Goal: Information Seeking & Learning: Check status

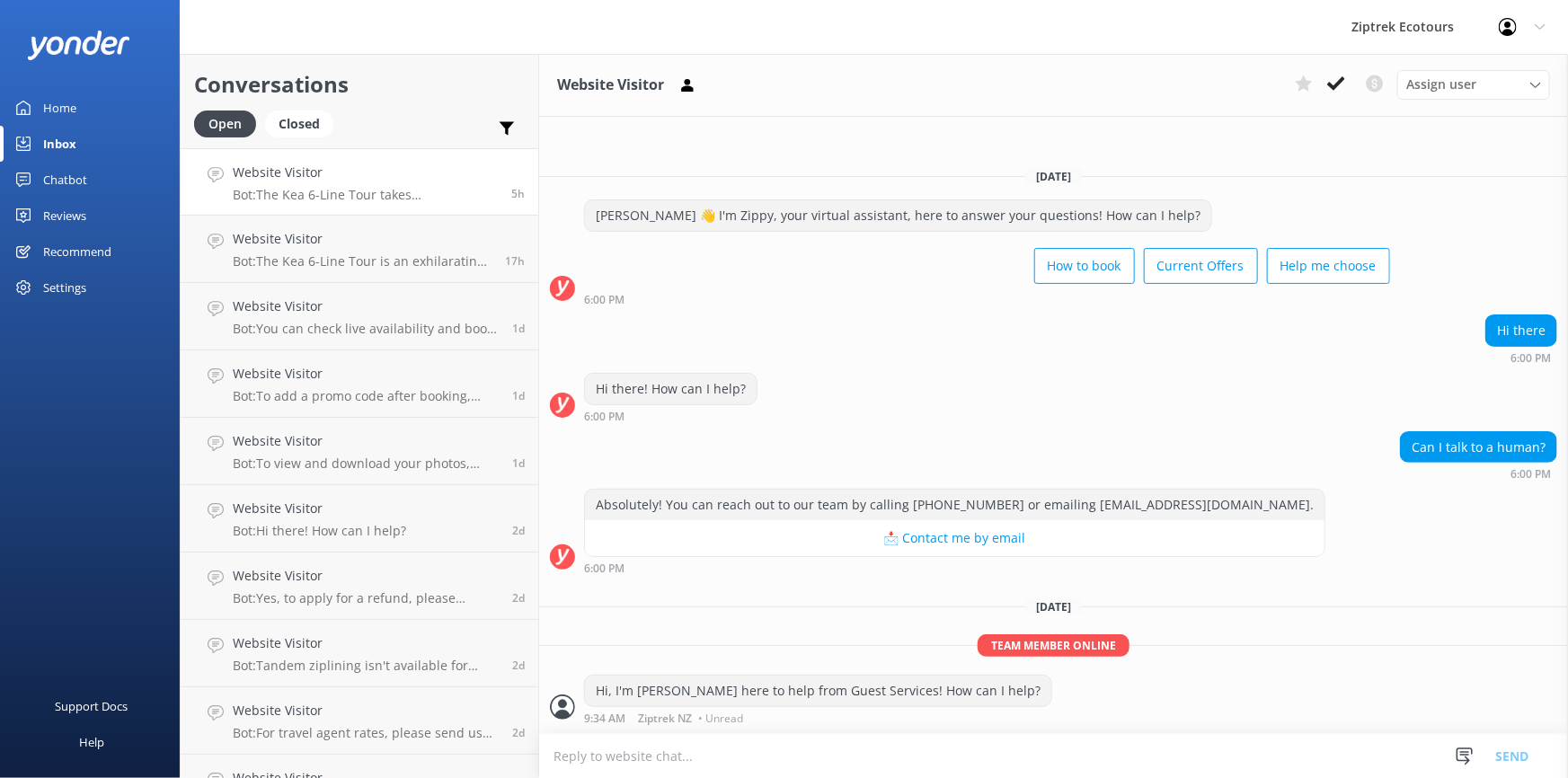
click at [395, 182] on h4 "Website Visitor" at bounding box center [365, 172] width 265 height 20
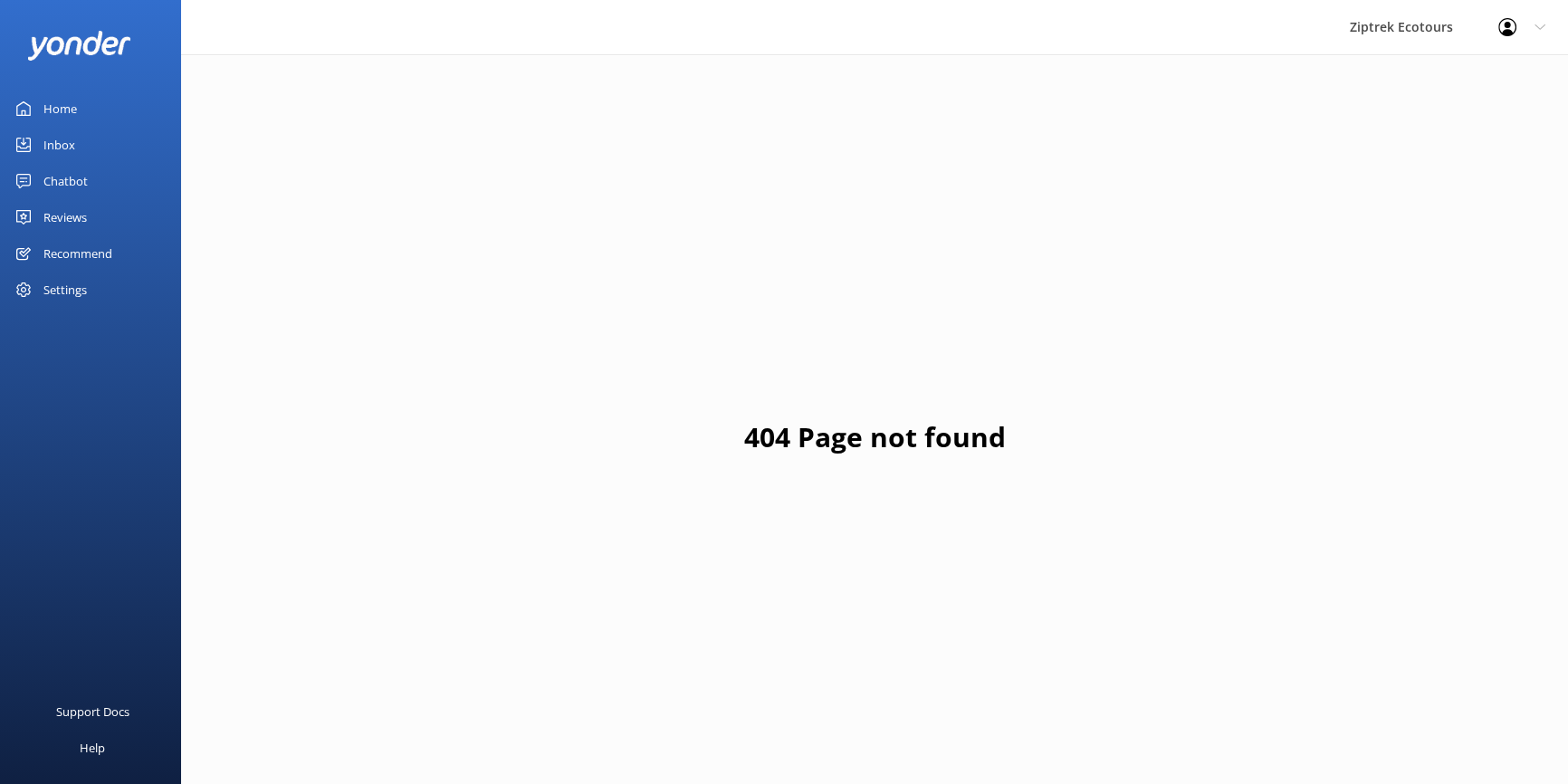
click at [44, 207] on div "Reviews" at bounding box center [65, 217] width 43 height 36
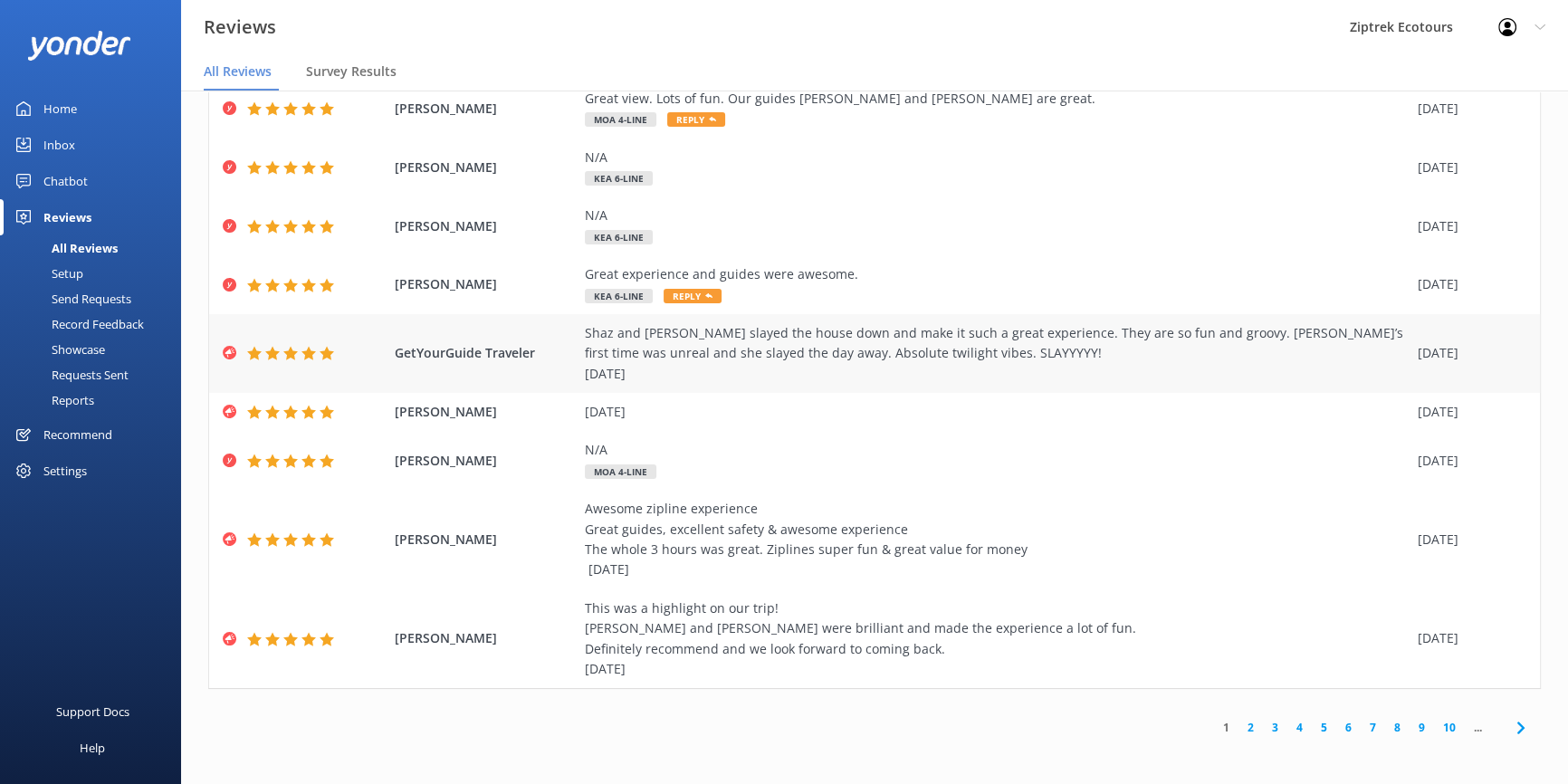
scroll to position [164, 0]
click at [76, 398] on div "Reports" at bounding box center [53, 399] width 83 height 25
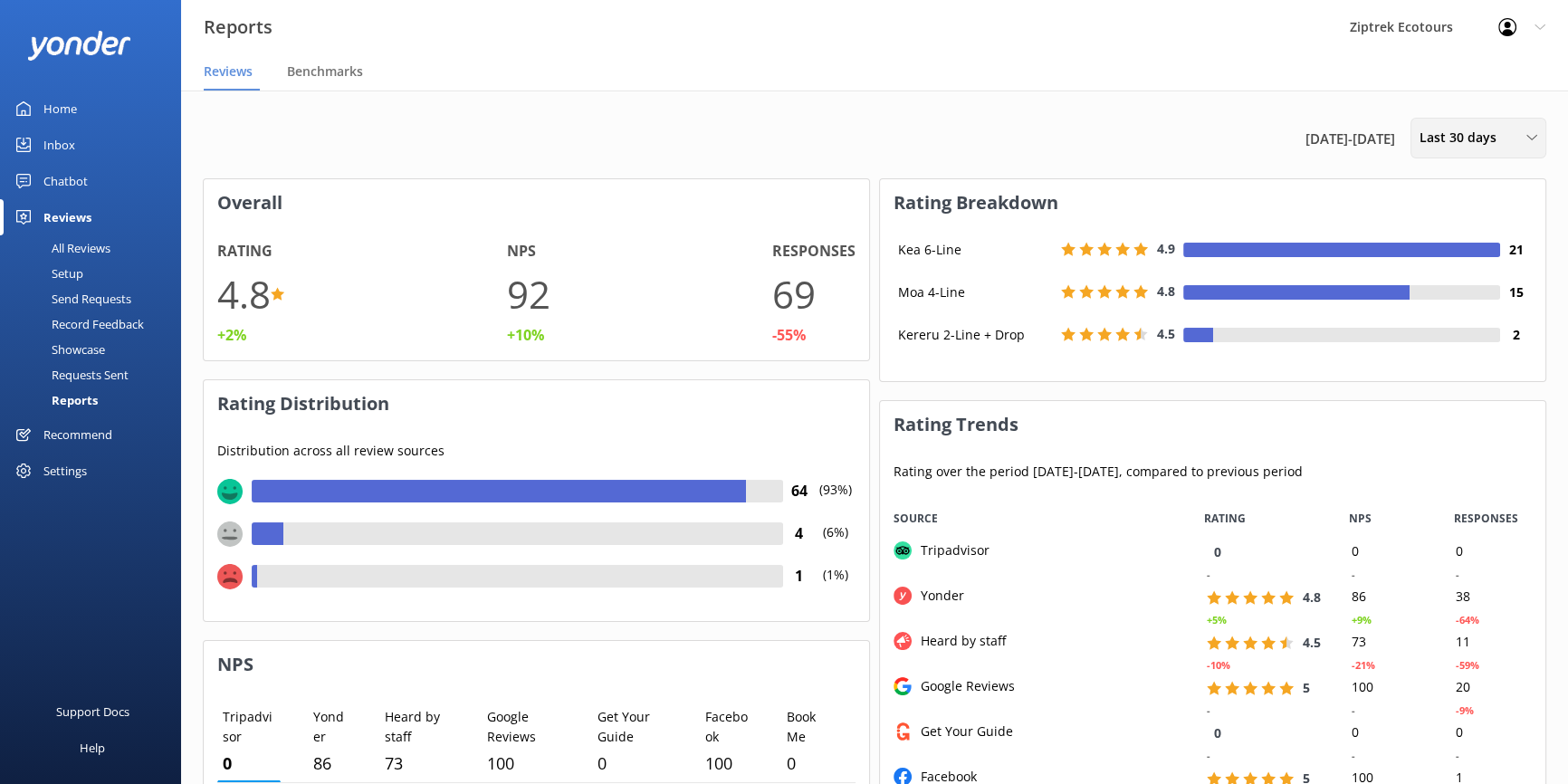
click at [1470, 136] on span "Last 30 days" at bounding box center [1463, 138] width 88 height 20
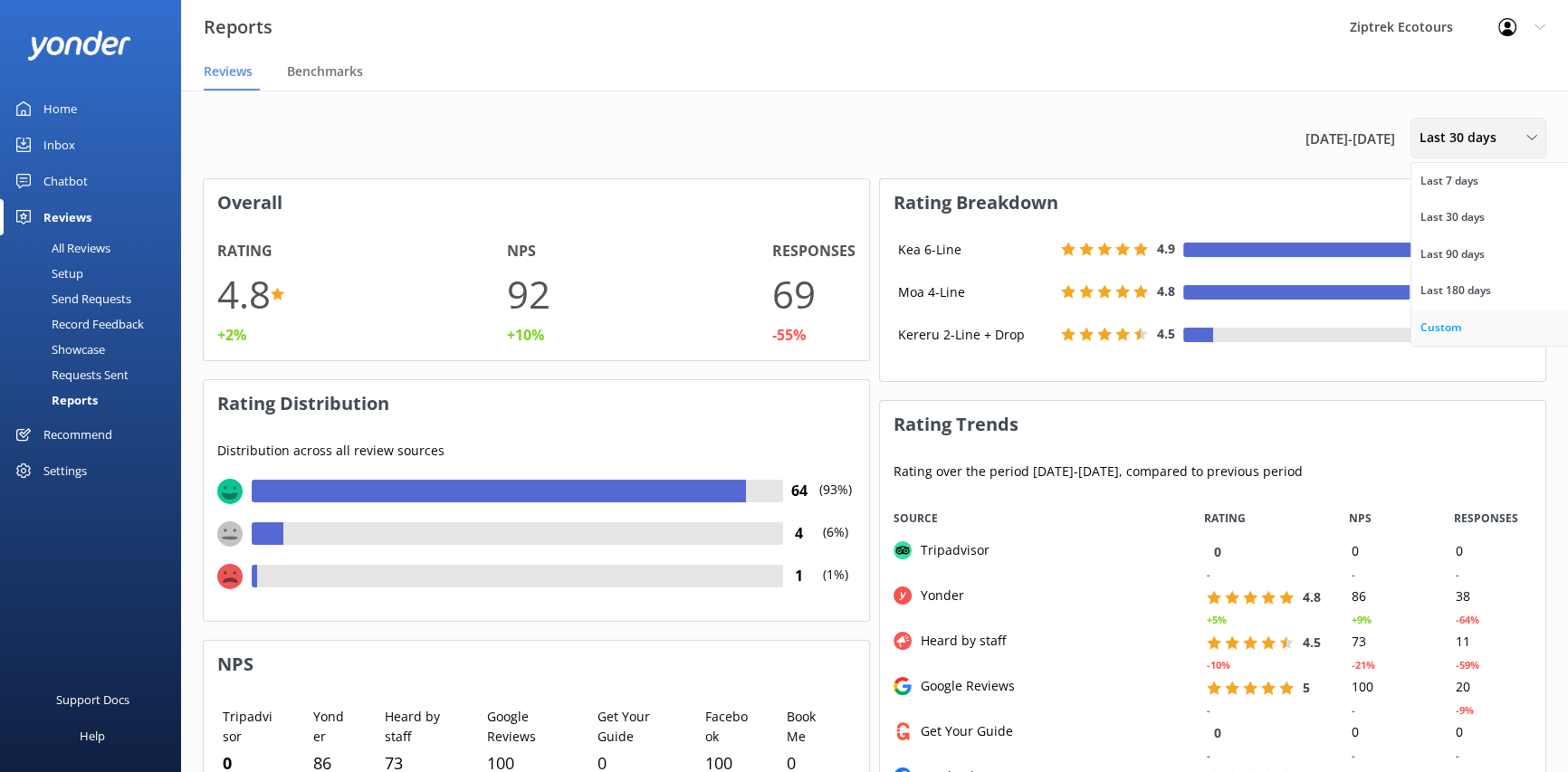
click at [1471, 334] on link "Custom" at bounding box center [1491, 327] width 161 height 36
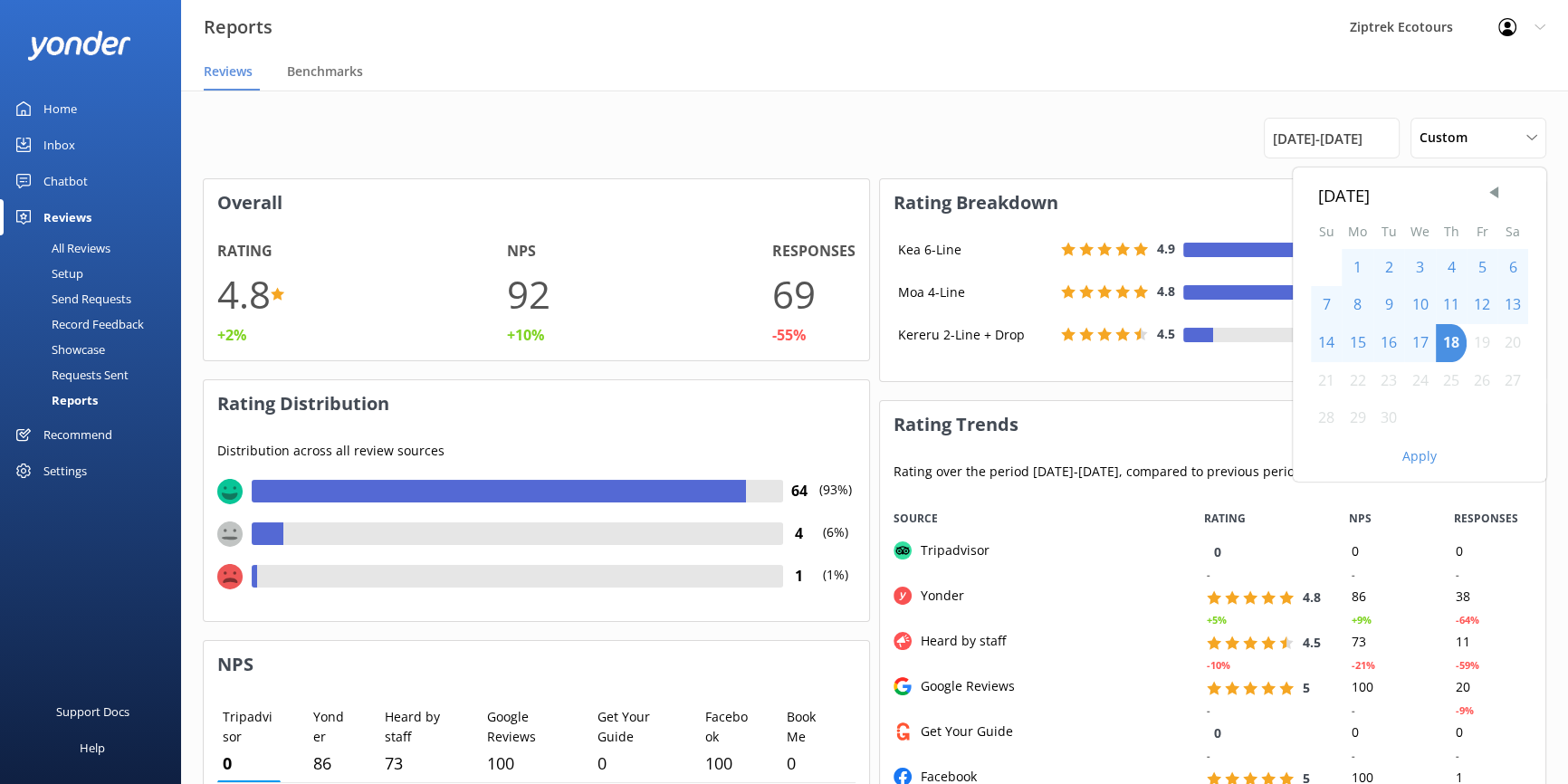
click at [1358, 305] on div "8" at bounding box center [1357, 305] width 31 height 38
click at [1424, 339] on div "17" at bounding box center [1419, 343] width 31 height 38
click at [1357, 303] on div "8" at bounding box center [1357, 305] width 31 height 38
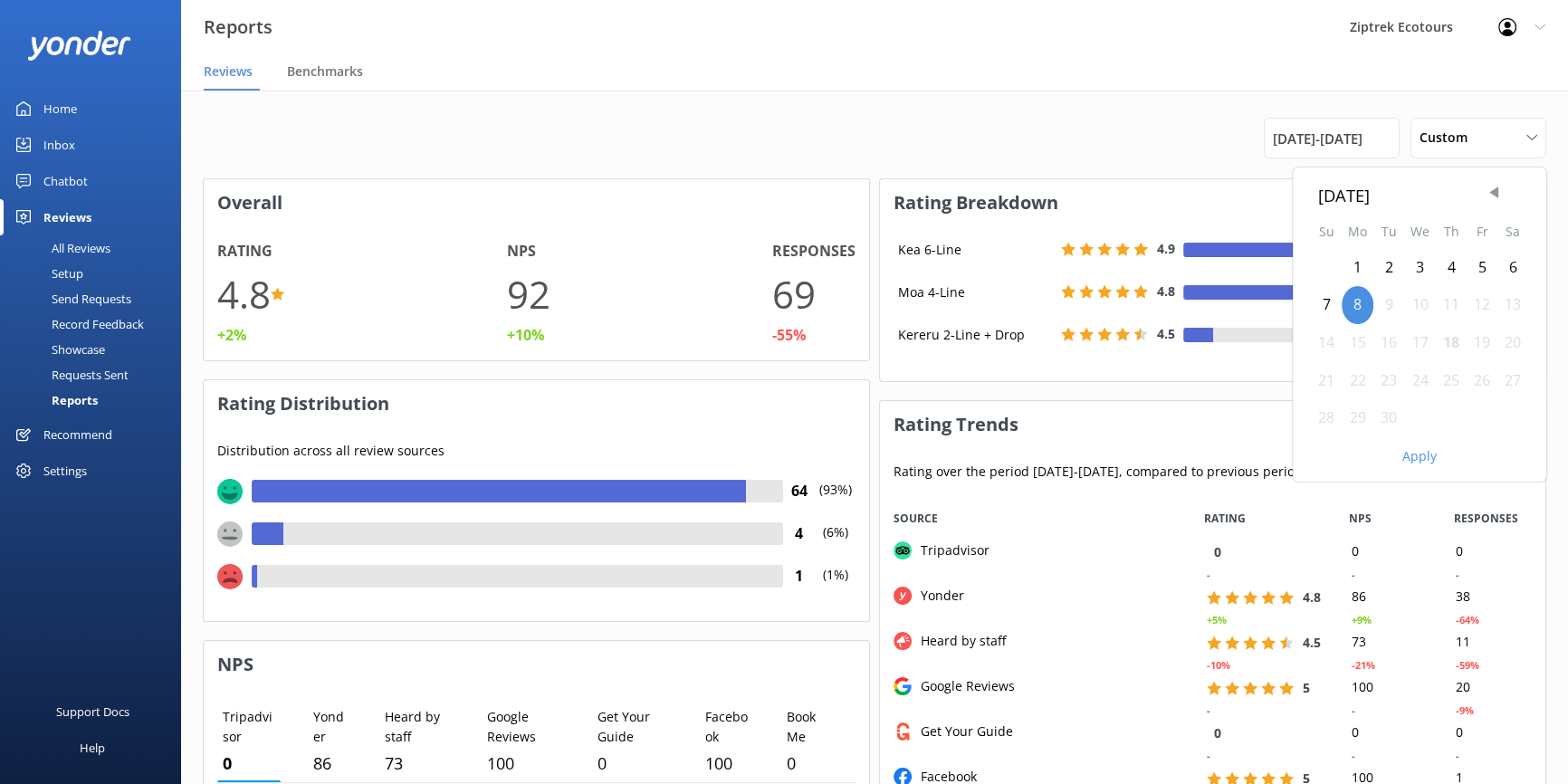
click at [1423, 345] on div "17" at bounding box center [1419, 343] width 31 height 38
click at [1425, 457] on button "Apply" at bounding box center [1418, 457] width 34 height 13
